Goal: Task Accomplishment & Management: Manage account settings

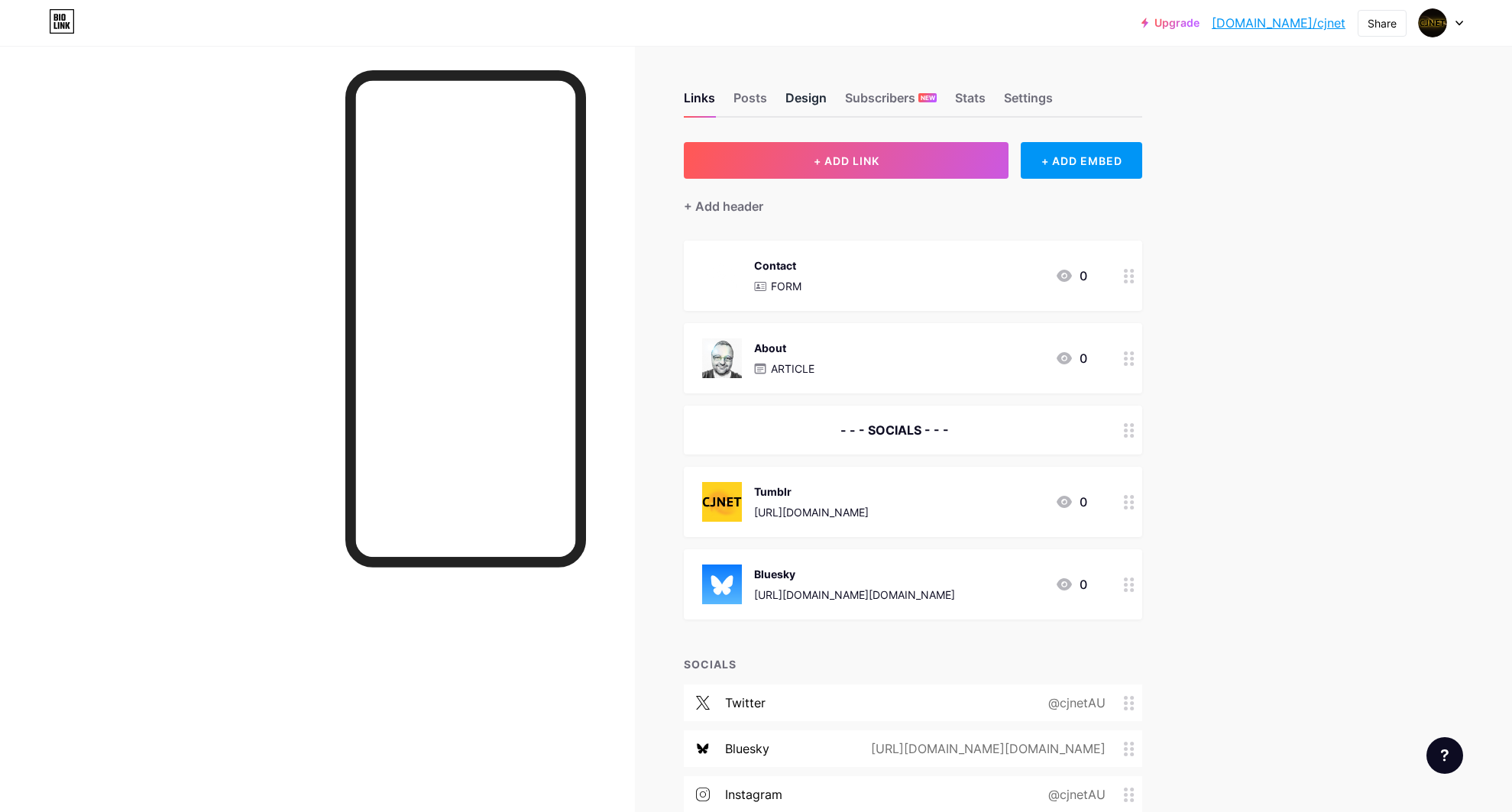
click at [821, 95] on div "Design" at bounding box center [805, 102] width 41 height 27
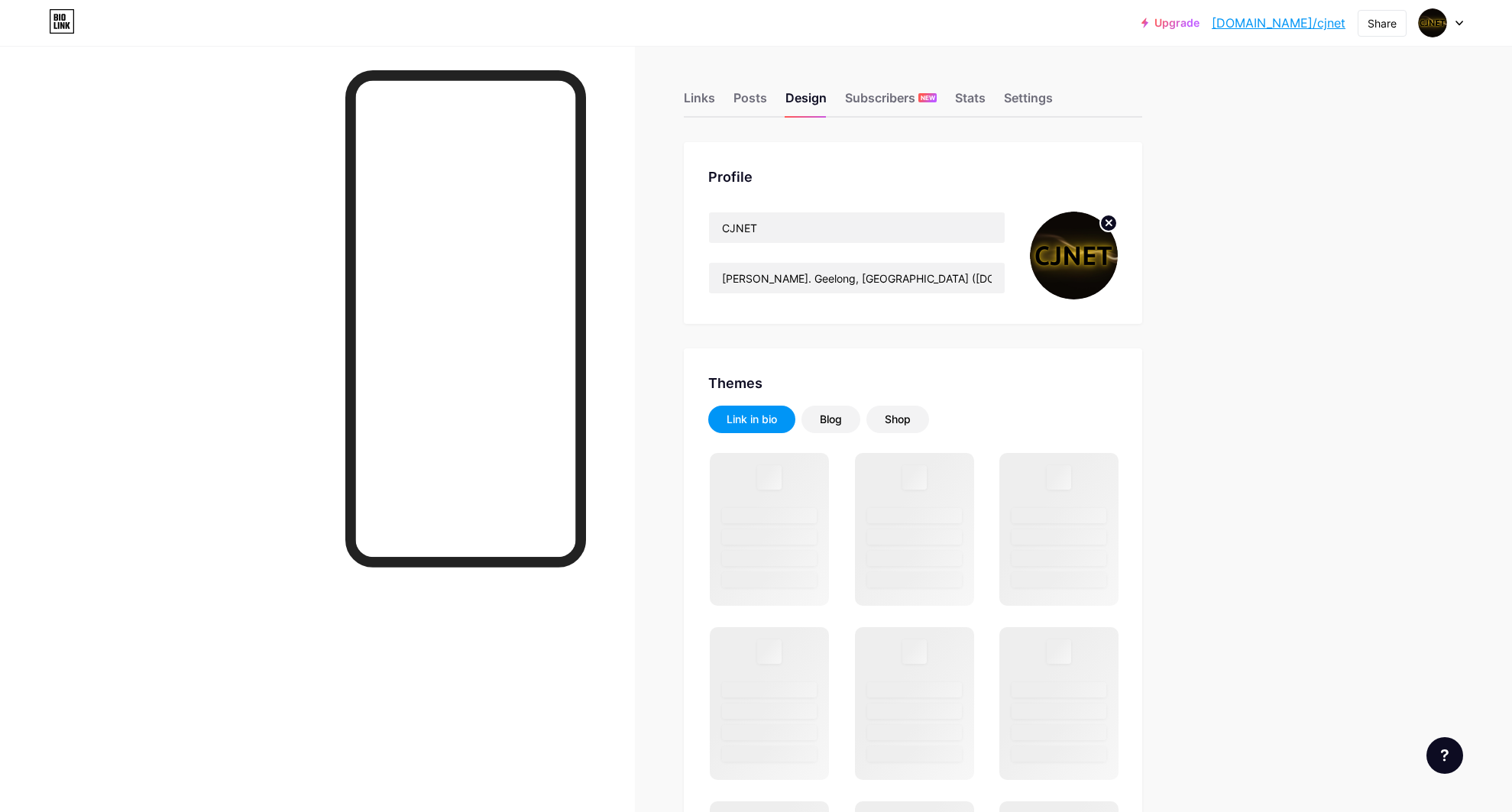
click at [1110, 223] on circle at bounding box center [1108, 223] width 17 height 17
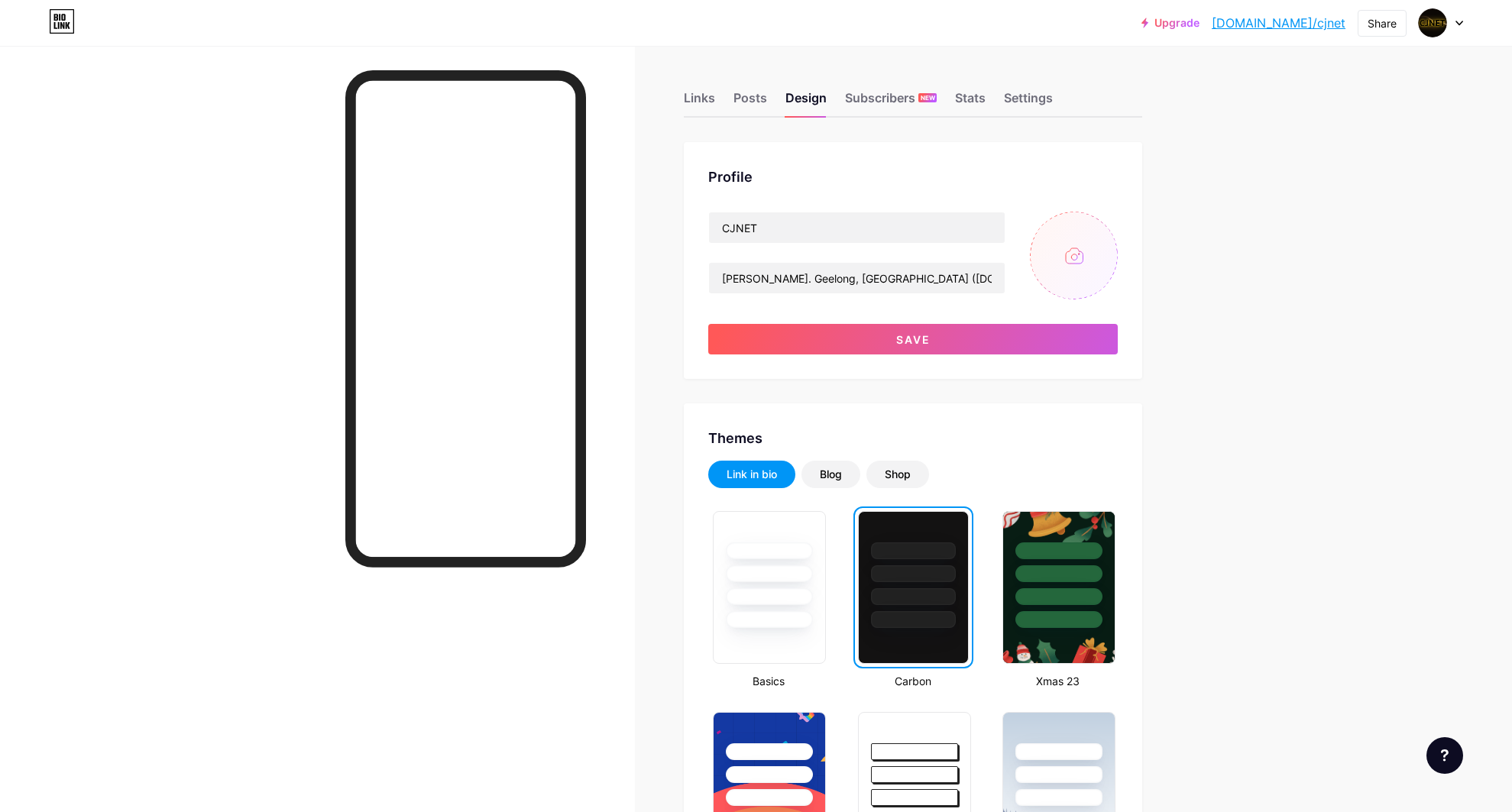
click at [1079, 252] on input "file" at bounding box center [1073, 255] width 88 height 88
type input "C:\fakepath\2000-CJNET-CHERRYRED-04.png"
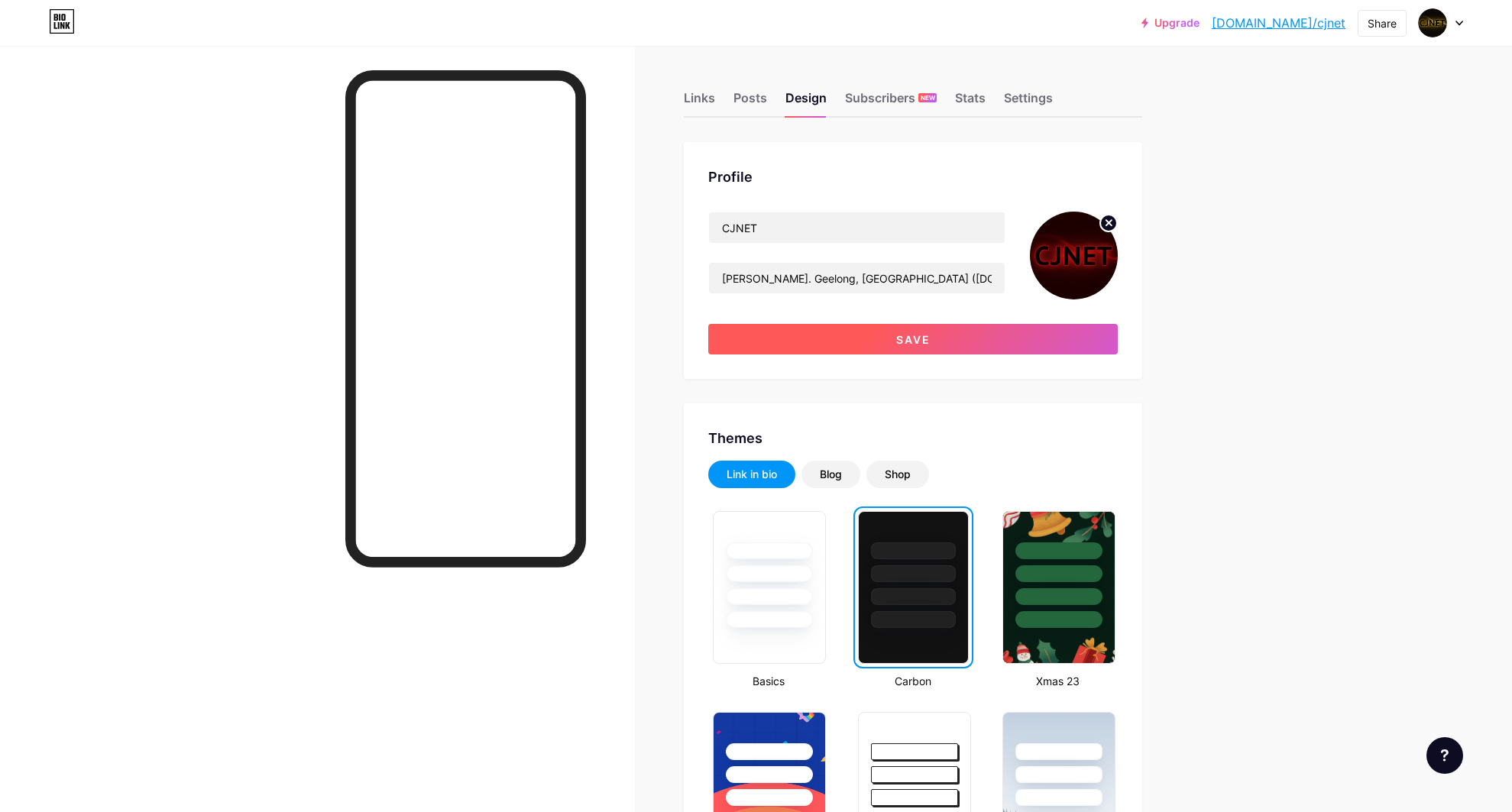
click at [909, 337] on span "Save" at bounding box center [913, 339] width 34 height 13
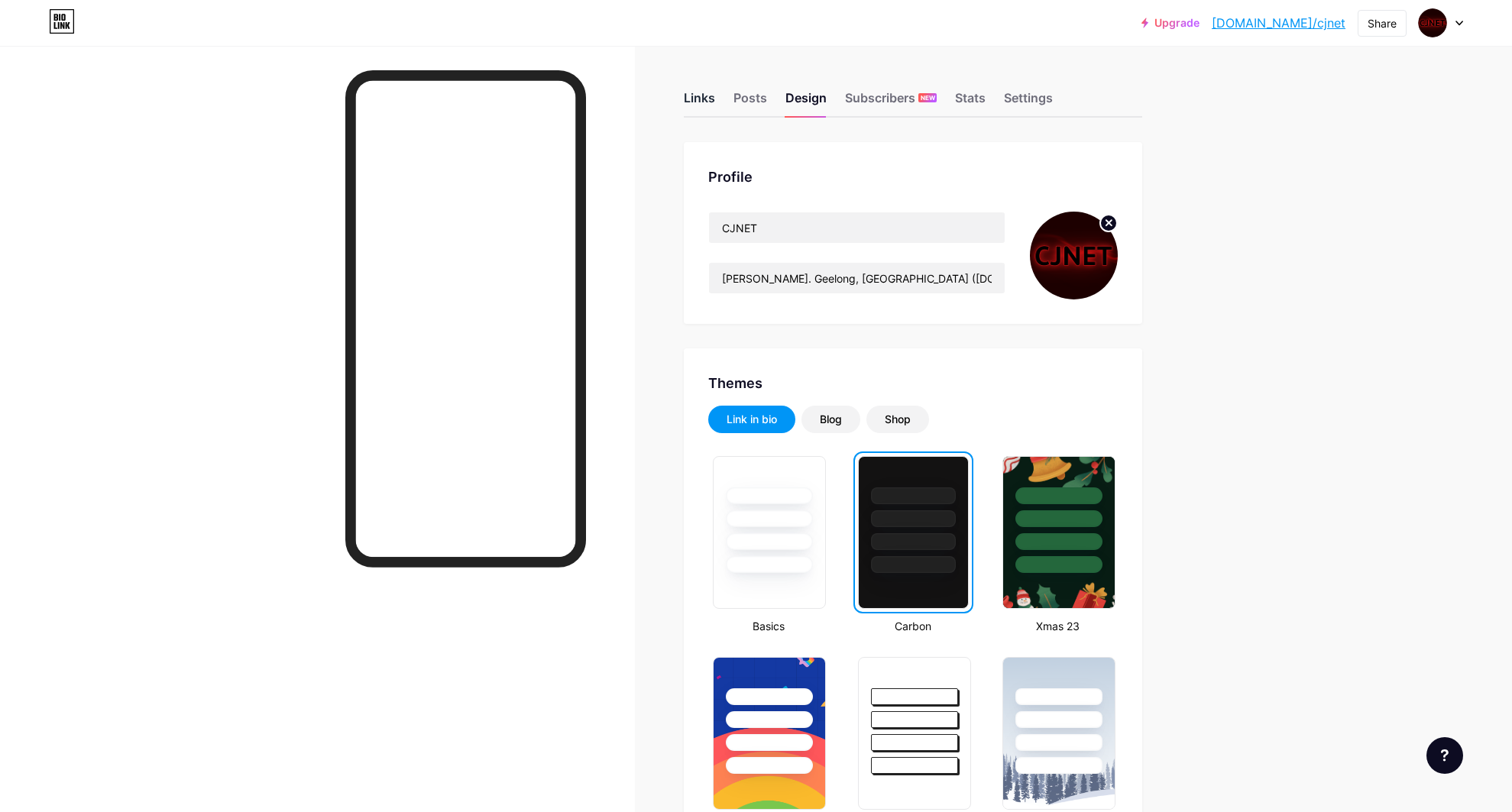
click at [707, 94] on div "Links" at bounding box center [699, 102] width 32 height 27
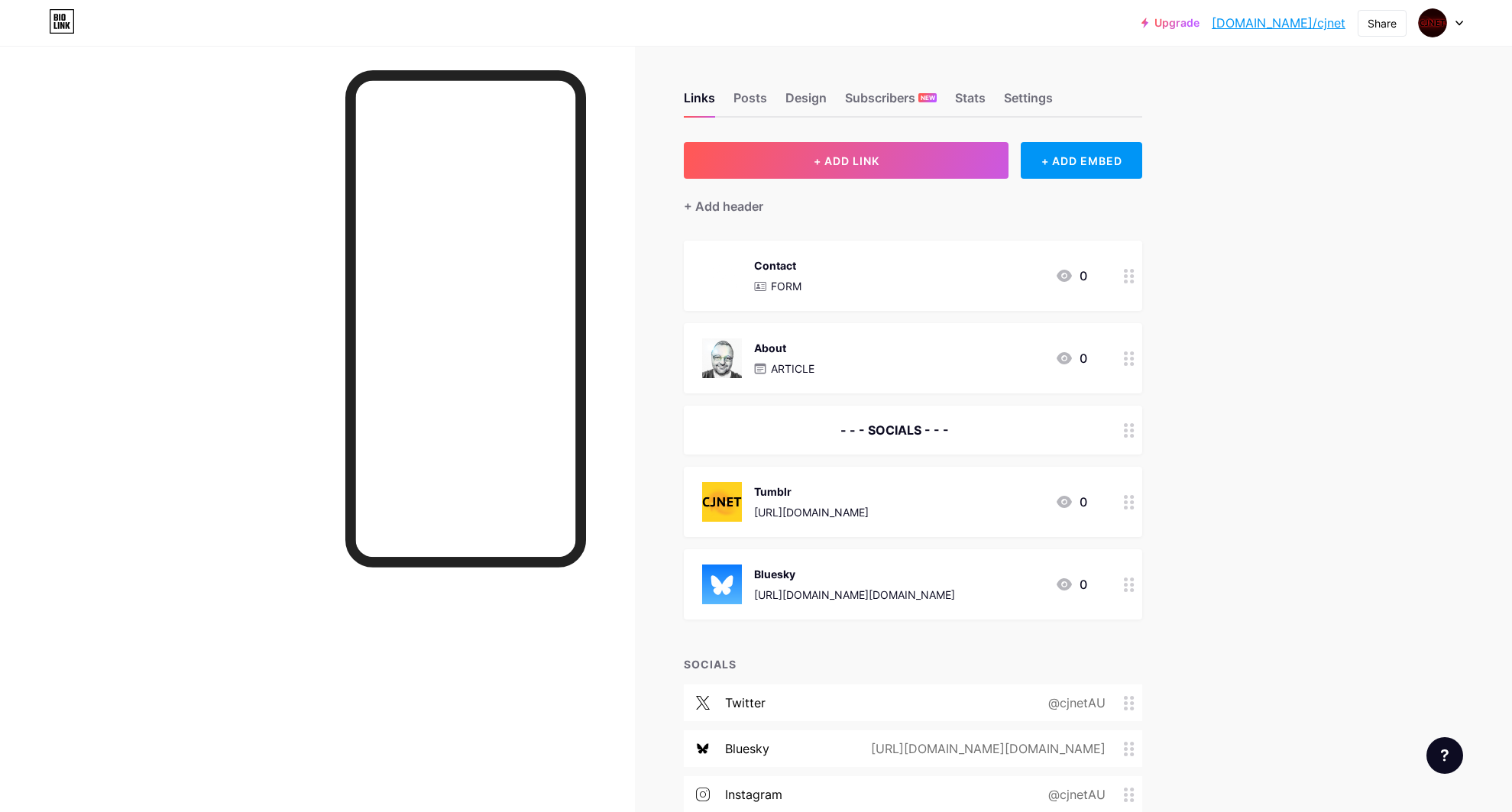
click at [864, 494] on div "Tumblr" at bounding box center [811, 491] width 114 height 16
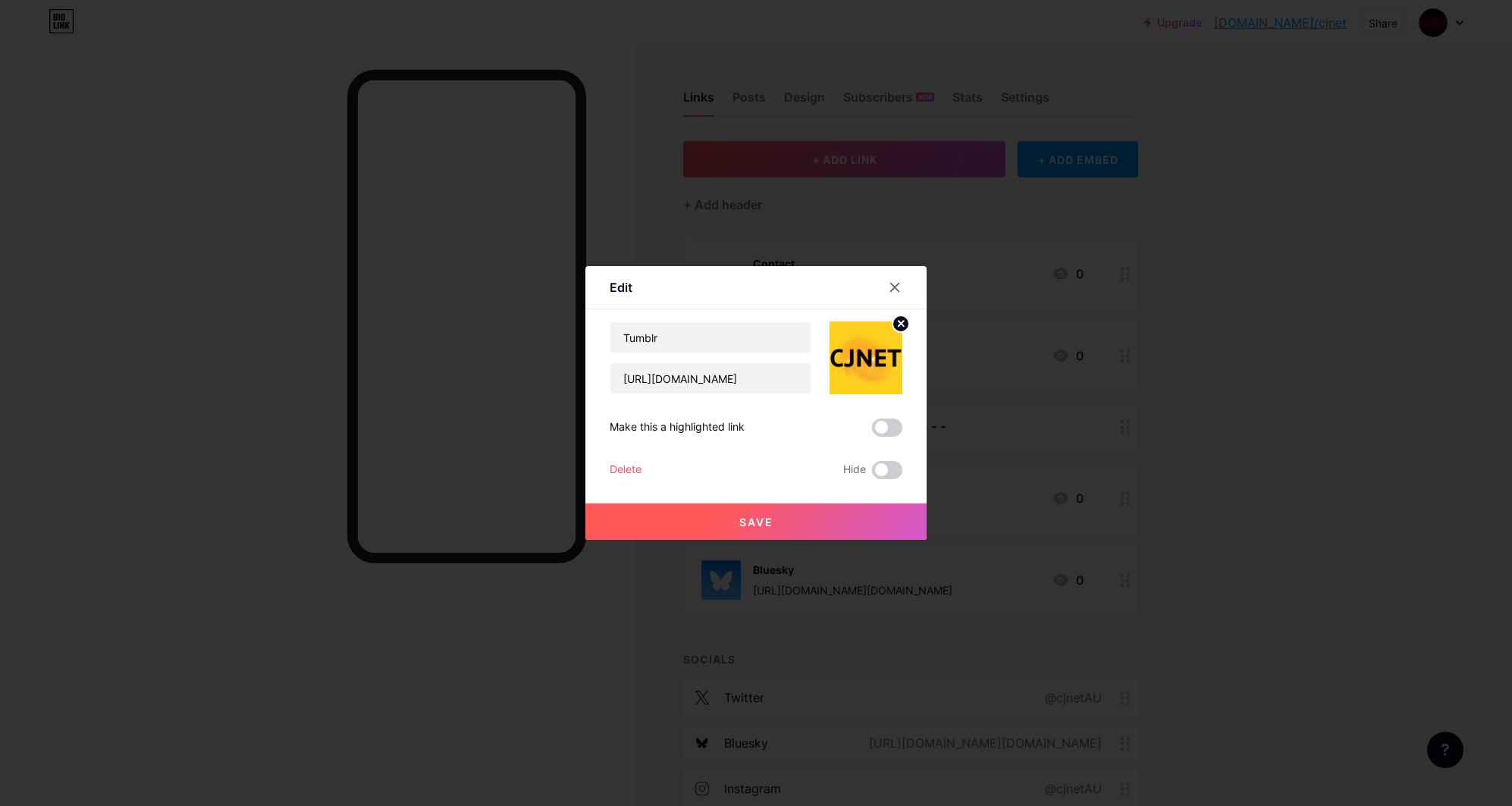
click at [899, 321] on icon at bounding box center [901, 323] width 5 height 5
click at [854, 362] on icon at bounding box center [866, 349] width 30 height 28
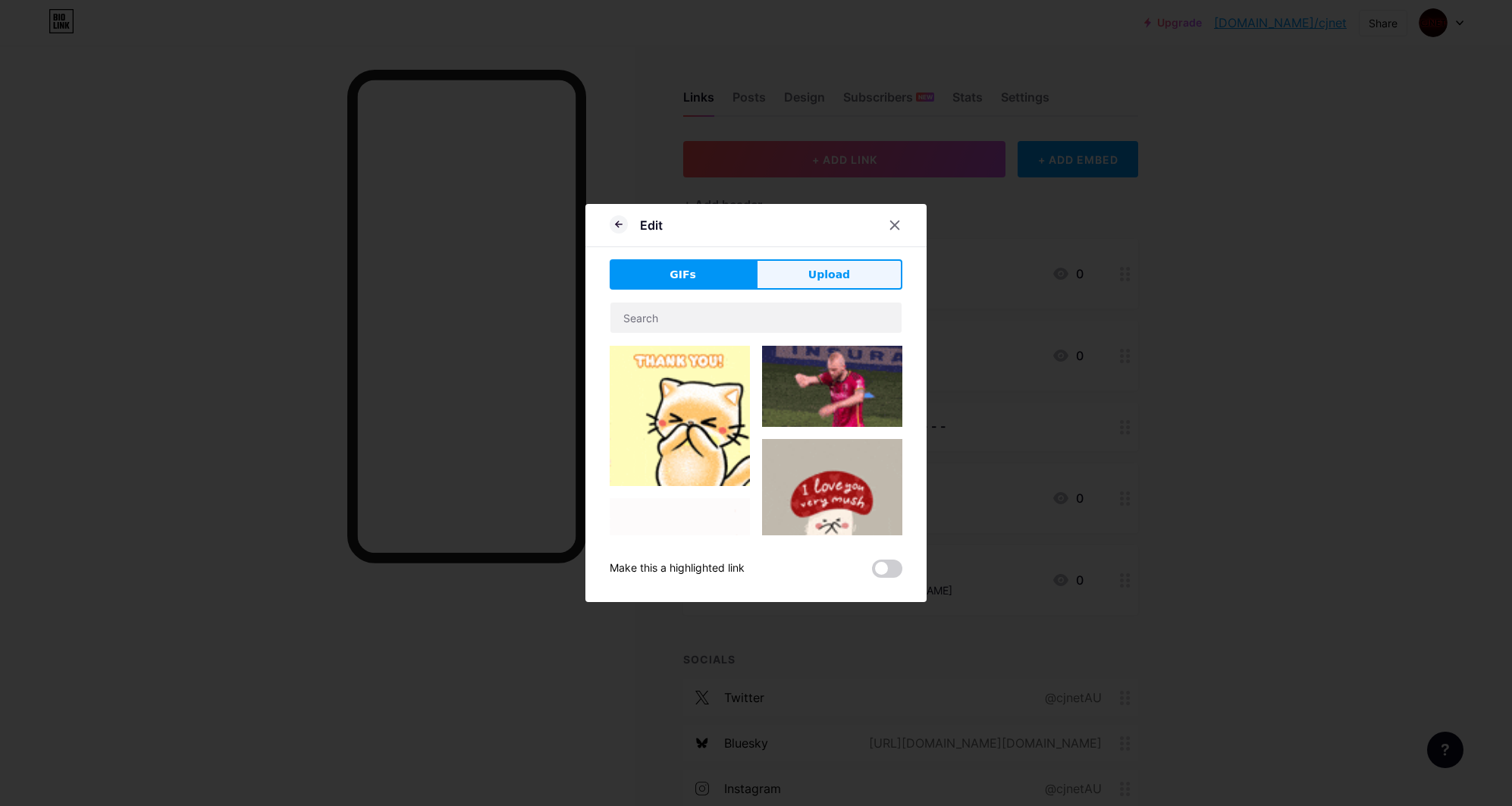
click at [822, 273] on span "Upload" at bounding box center [828, 274] width 42 height 16
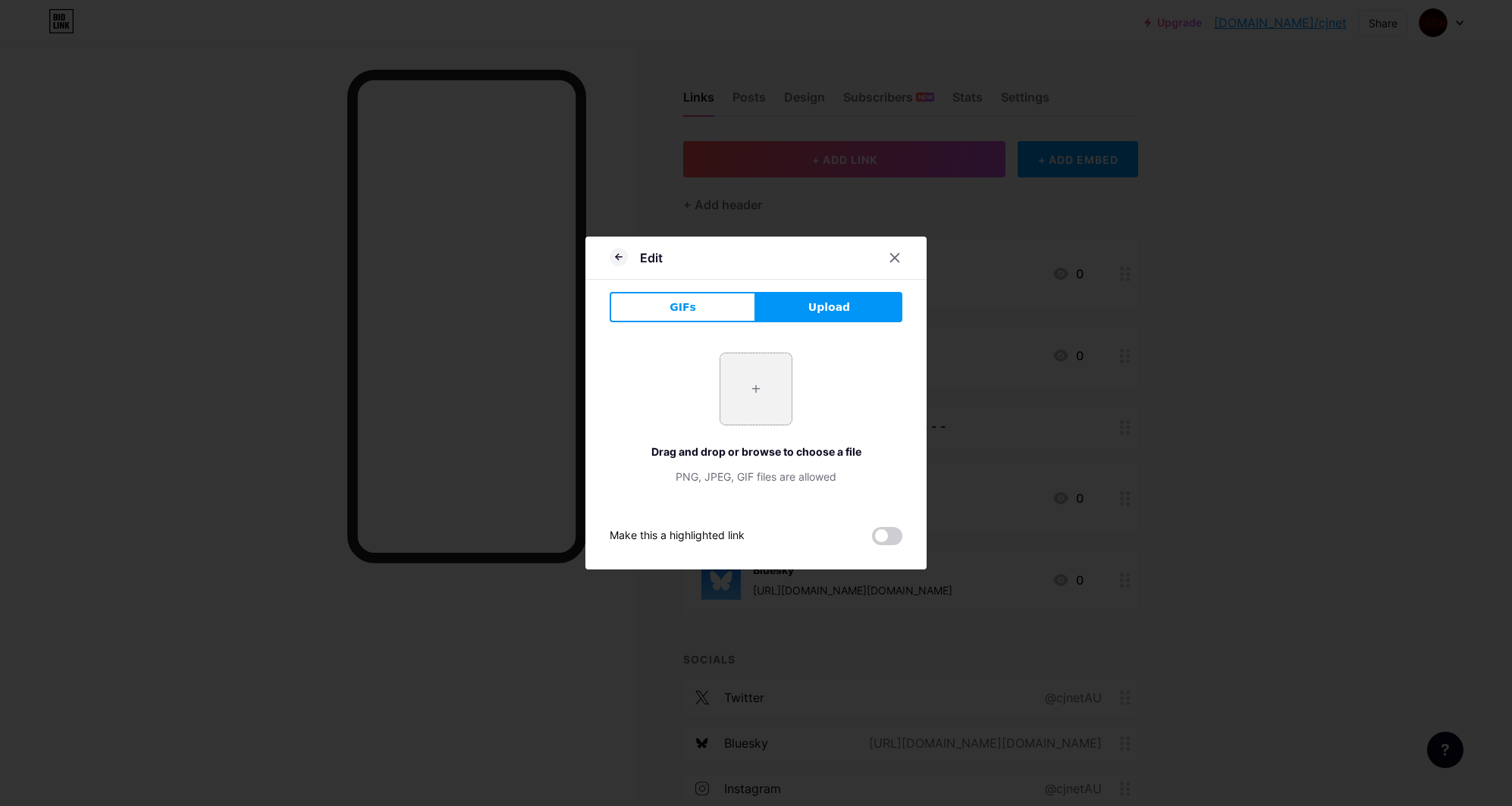
click at [747, 392] on input "file" at bounding box center [756, 389] width 71 height 71
type input "C:\fakepath\2000-CJNET-CHERRYRED-02.png"
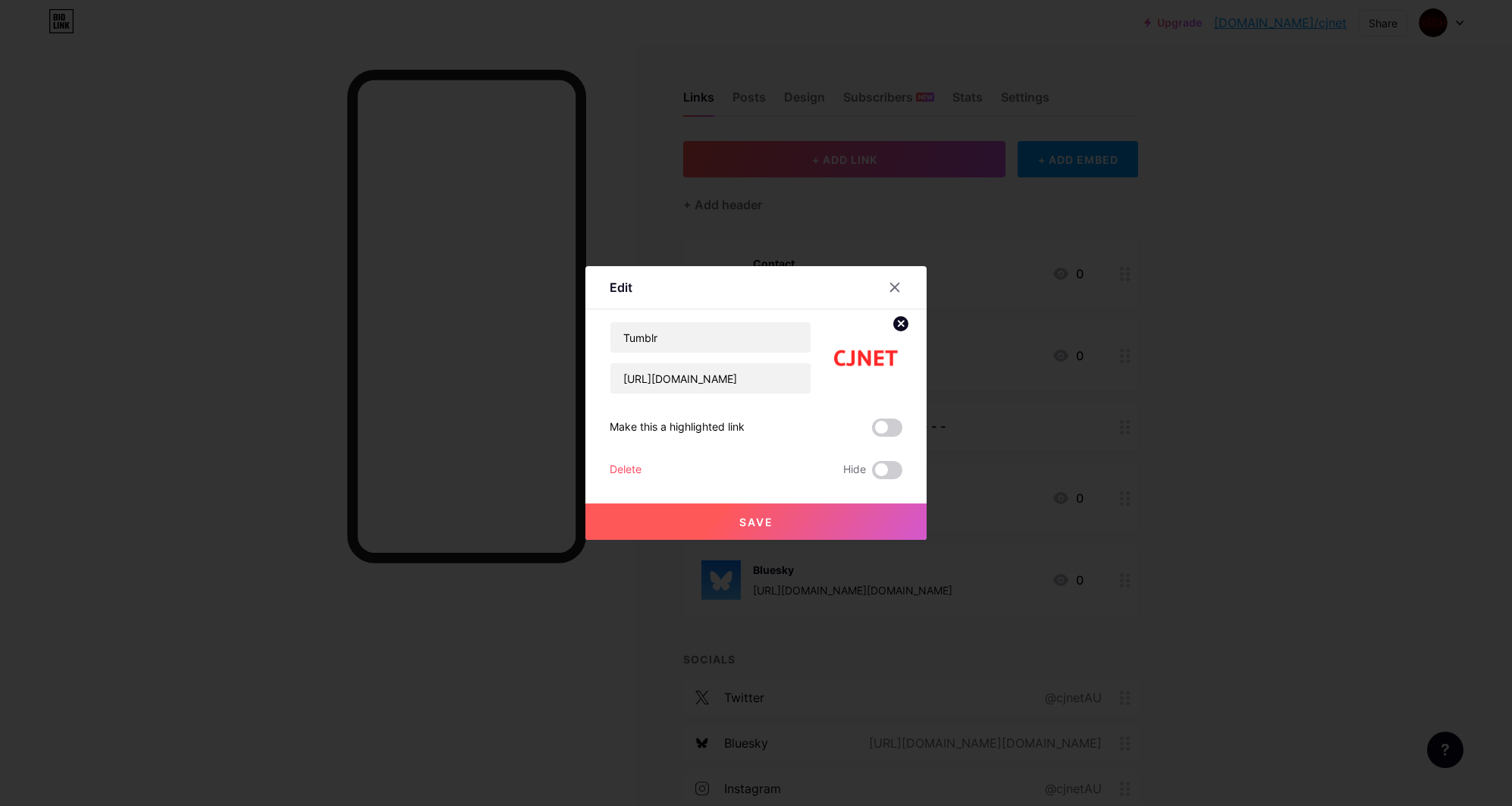
click at [744, 519] on span "Save" at bounding box center [756, 522] width 34 height 13
